Goal: Use online tool/utility: Utilize a website feature to perform a specific function

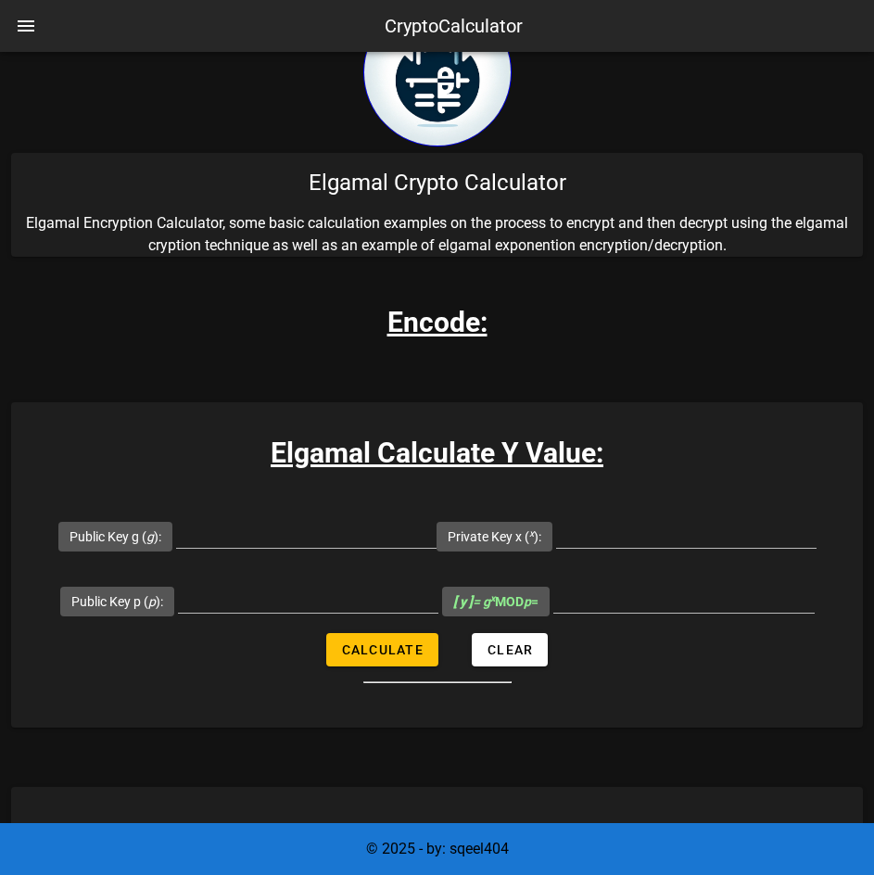
scroll to position [68, 0]
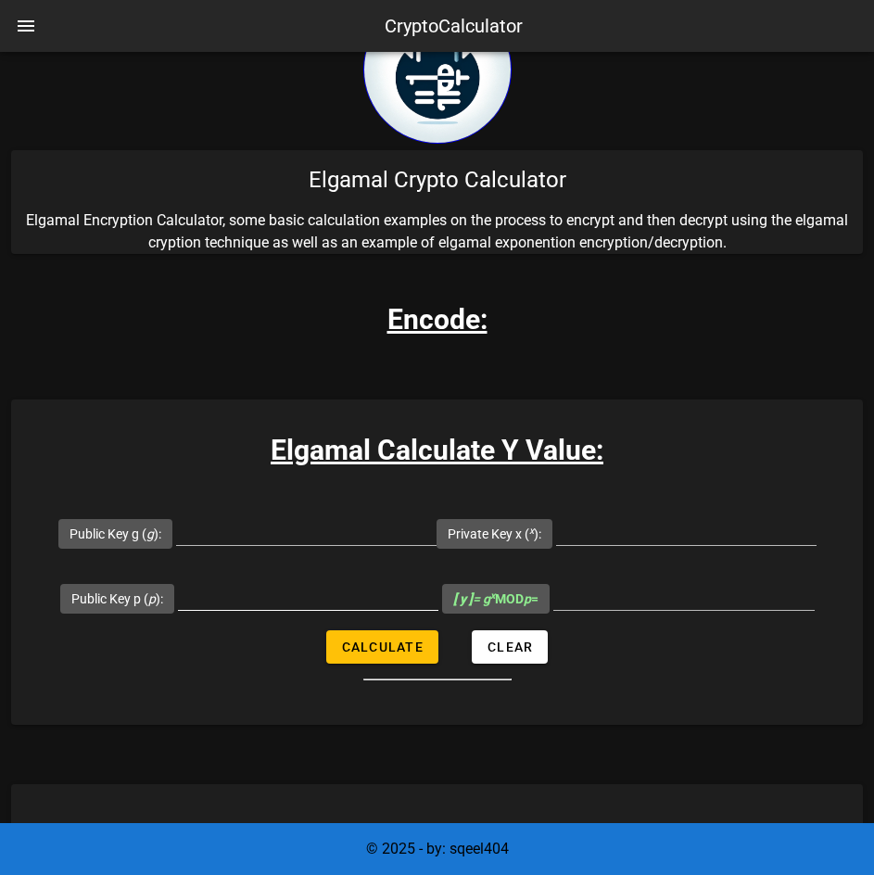
click at [243, 597] on input "Public Key p ( p ):" at bounding box center [308, 595] width 260 height 30
type input "23"
click at [348, 530] on input "Public Key g ( g ):" at bounding box center [306, 530] width 260 height 30
type input "11"
click at [654, 534] on input "Private Key x ( x ):" at bounding box center [686, 530] width 260 height 30
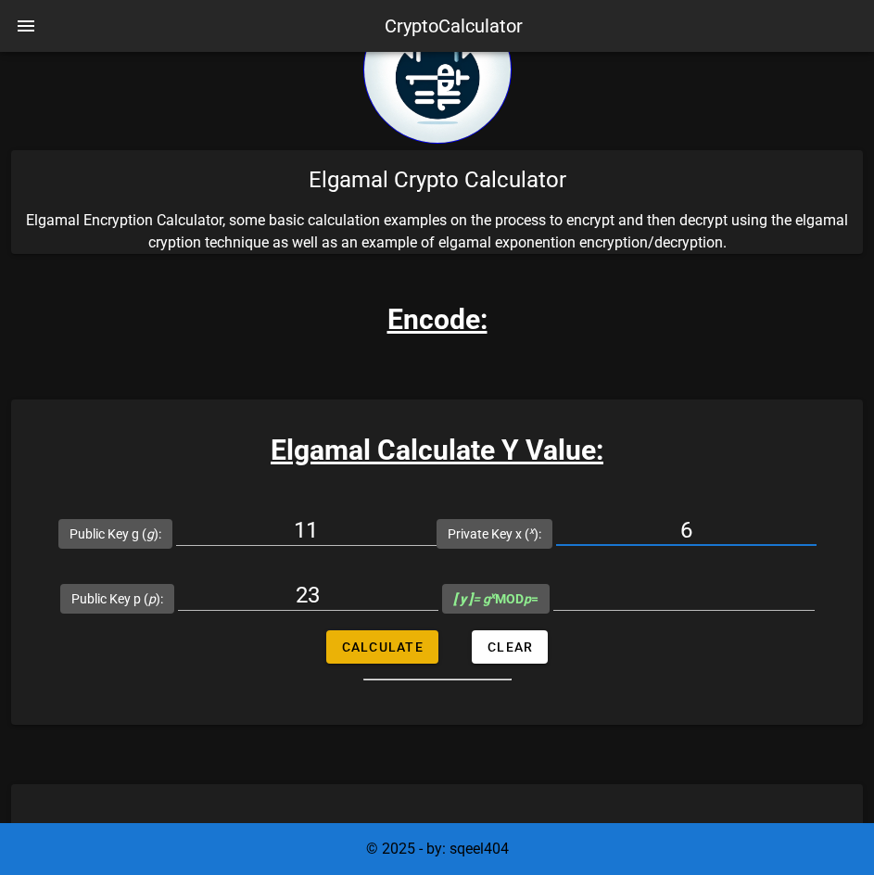
type input "6"
click at [392, 640] on span "Calculate" at bounding box center [382, 647] width 82 height 15
type input "9"
click at [336, 518] on input "11" at bounding box center [306, 530] width 260 height 30
type input "1"
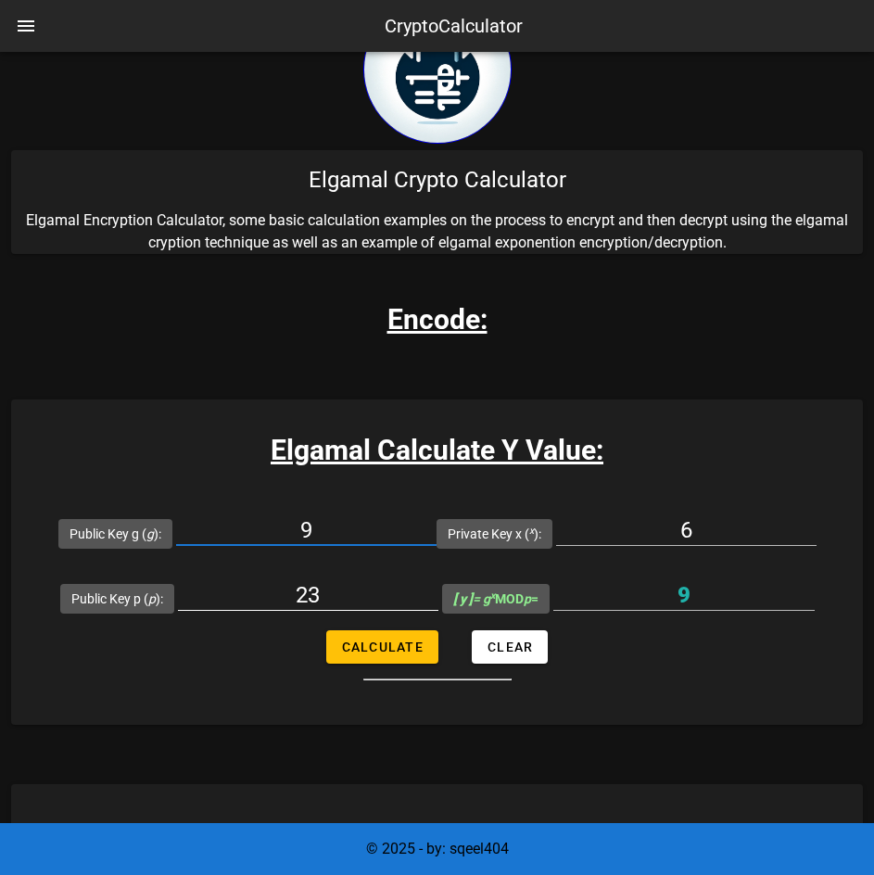
type input "9"
click at [354, 589] on input "23" at bounding box center [308, 595] width 260 height 30
type input "2"
click at [736, 528] on input "6" at bounding box center [686, 530] width 260 height 30
click at [748, 589] on input "9" at bounding box center [683, 595] width 261 height 30
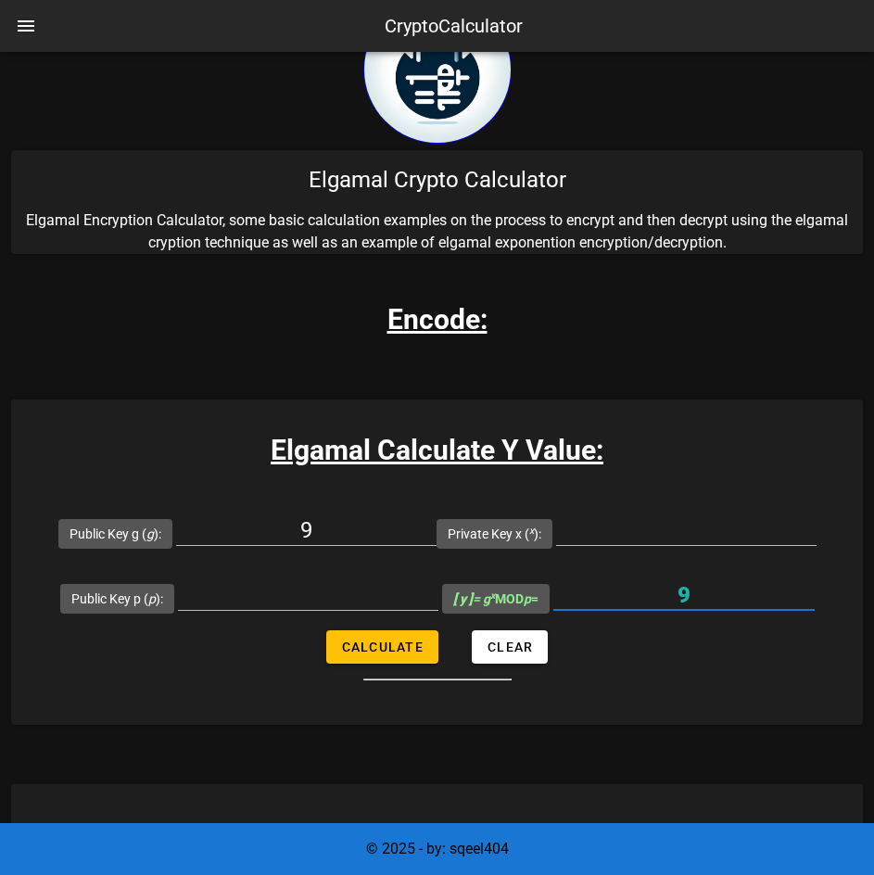
click at [748, 589] on input "9" at bounding box center [683, 595] width 261 height 30
click at [726, 584] on input "9" at bounding box center [683, 595] width 261 height 30
click at [702, 595] on input "9" at bounding box center [683, 595] width 261 height 30
click at [678, 609] on div "9" at bounding box center [683, 595] width 261 height 30
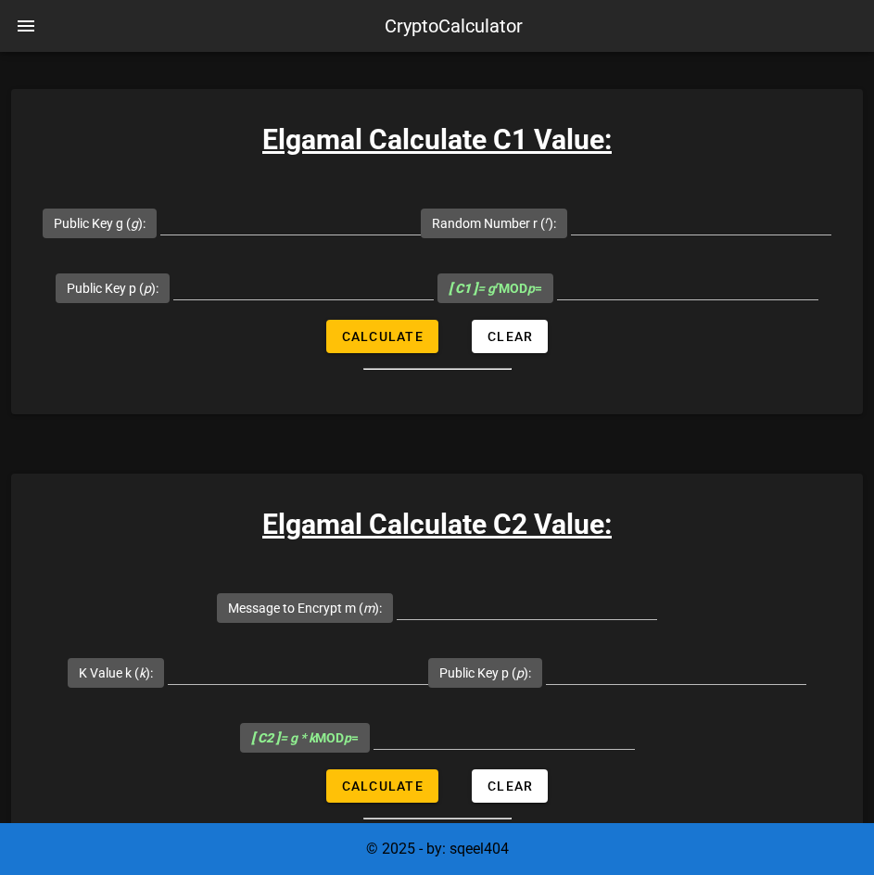
scroll to position [1149, 0]
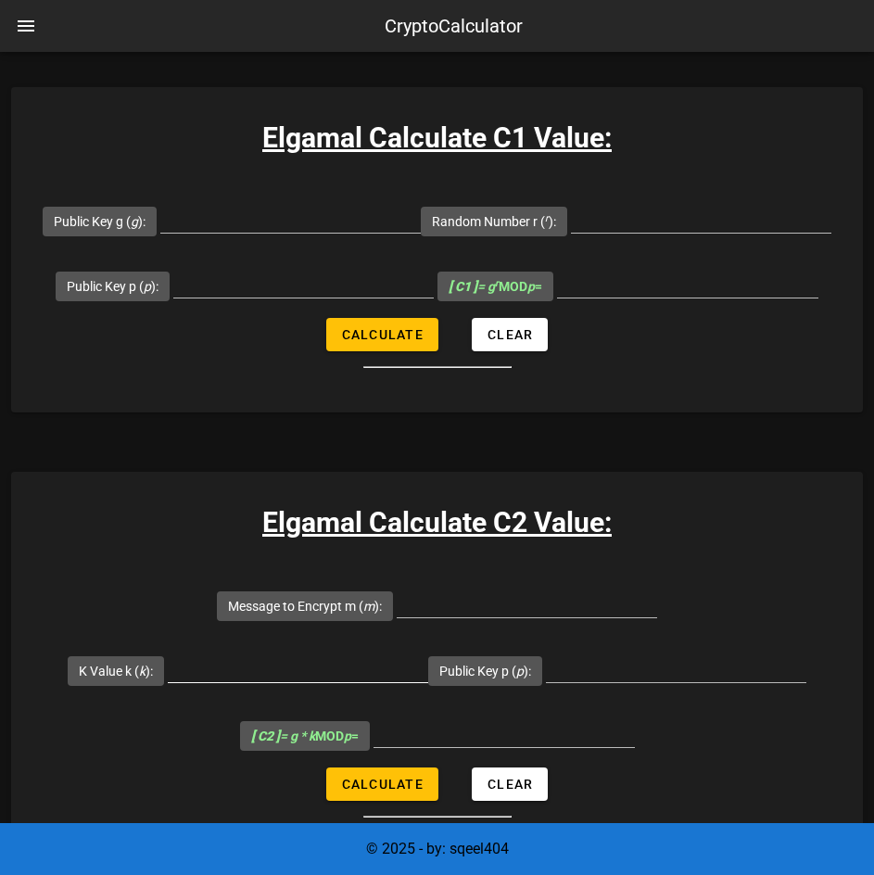
click at [428, 652] on input "K Value k ( k ):" at bounding box center [298, 667] width 260 height 30
type input "3"
click at [407, 595] on input "Message to Encrypt m ( m ):" at bounding box center [527, 603] width 260 height 30
type input "10"
click at [546, 661] on input "Public Key p ( p ):" at bounding box center [676, 667] width 260 height 30
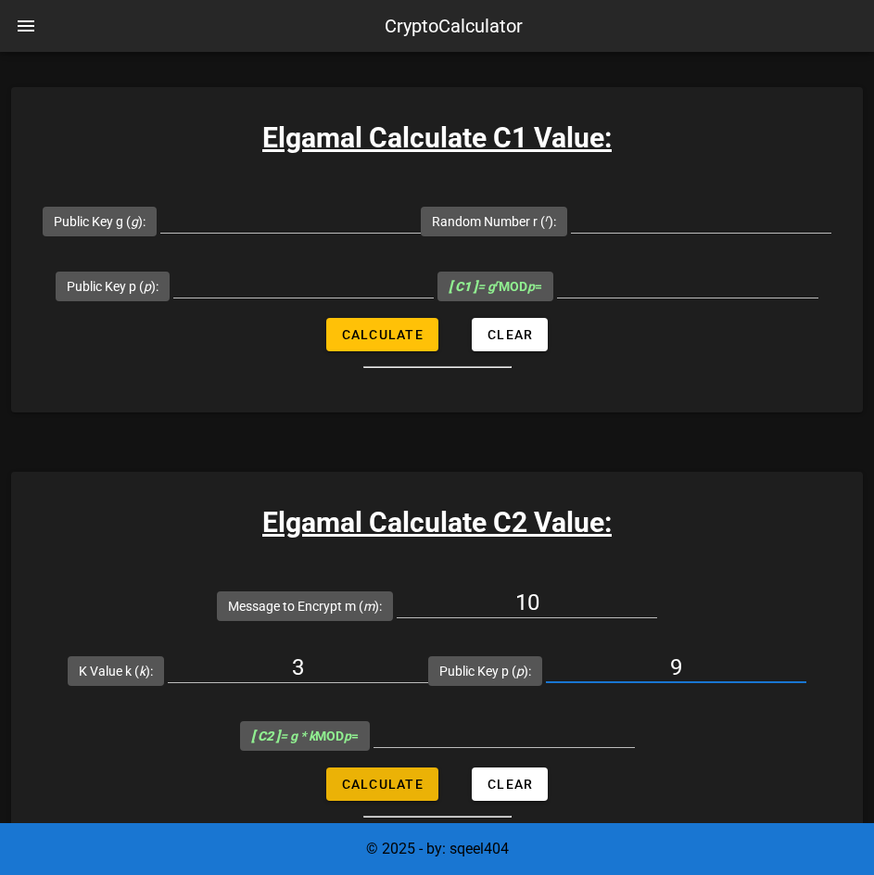
type input "9"
click at [388, 767] on button "Calculate" at bounding box center [382, 783] width 112 height 33
type input "3"
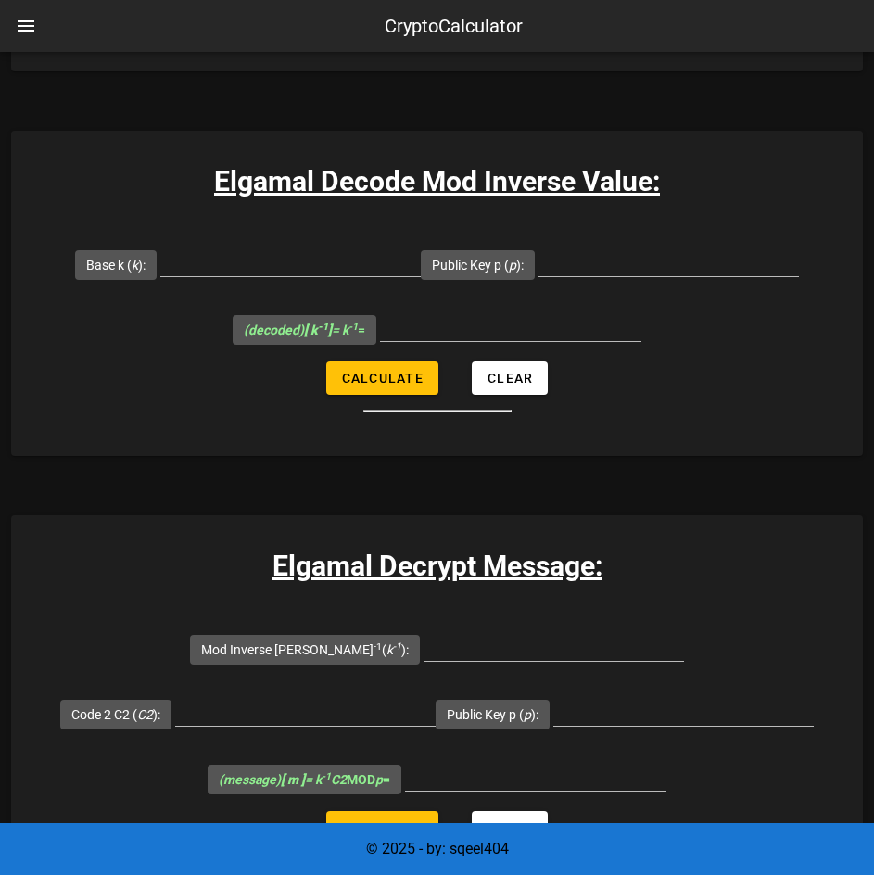
scroll to position [3107, 0]
